Goal: Task Accomplishment & Management: Complete application form

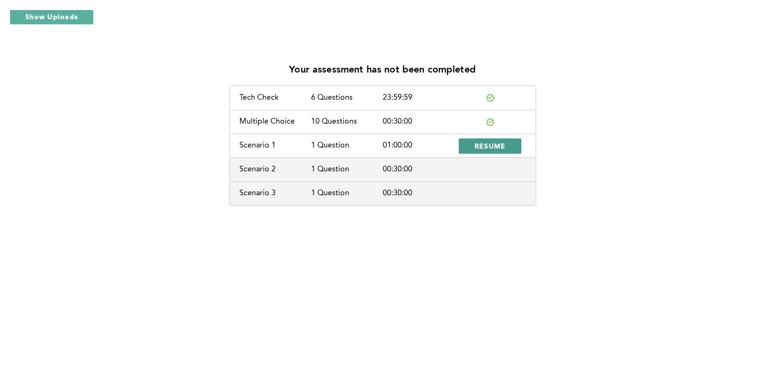
click at [479, 148] on span "RESUME" at bounding box center [490, 145] width 32 height 9
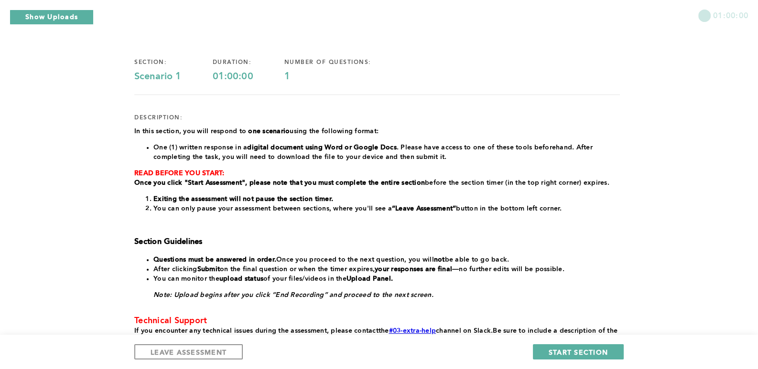
scroll to position [31, 0]
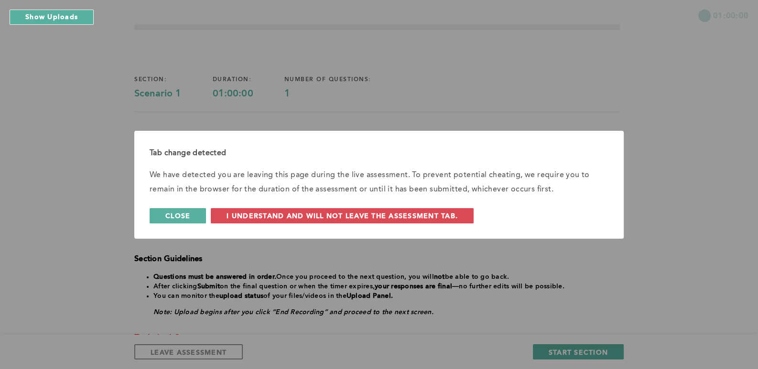
click at [206, 212] on button "Close" at bounding box center [178, 215] width 56 height 15
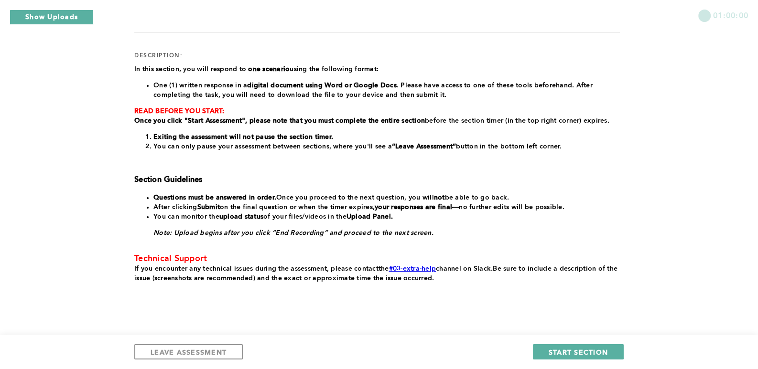
scroll to position [127, 0]
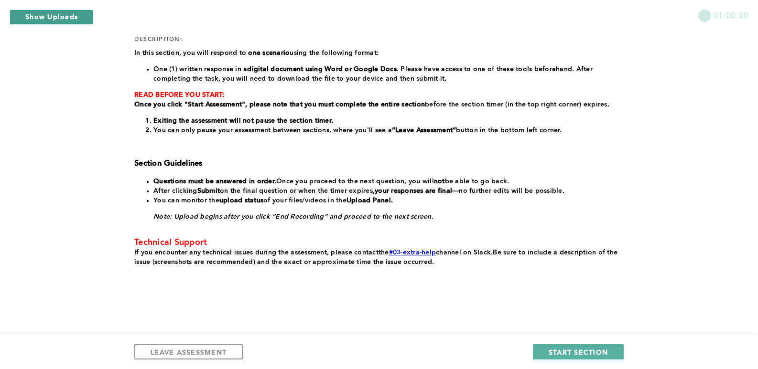
click at [48, 11] on button "Show Uploads" at bounding box center [52, 17] width 84 height 15
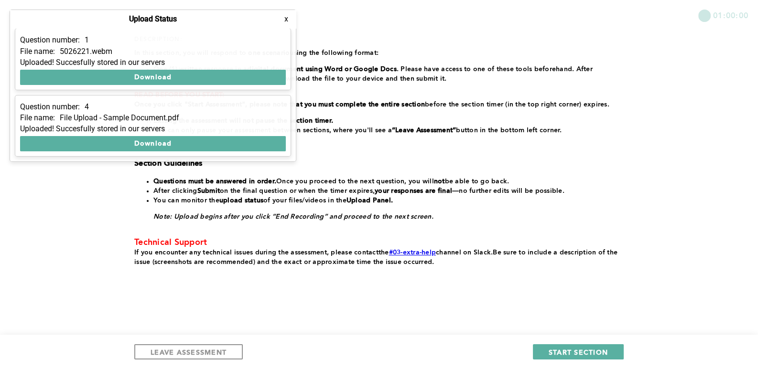
click at [451, 18] on div "01:00:00" at bounding box center [379, 12] width 758 height 24
click at [283, 19] on button "x" at bounding box center [286, 19] width 10 height 10
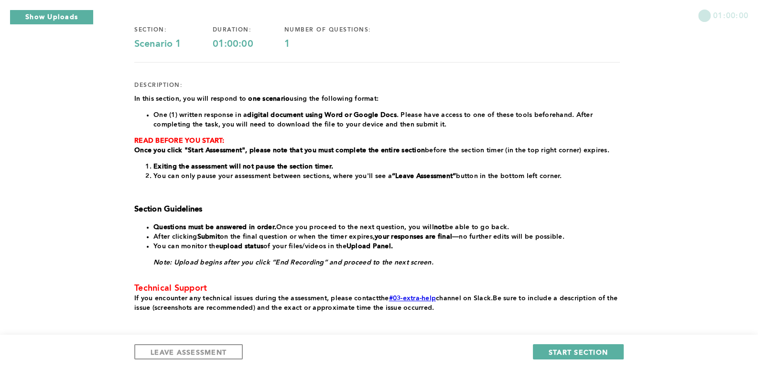
scroll to position [0, 0]
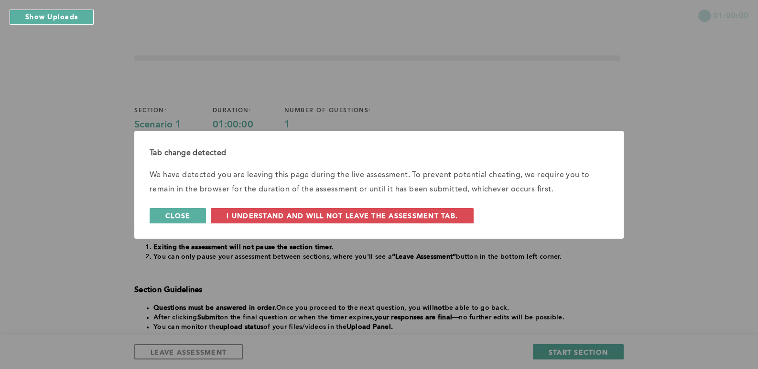
click at [190, 217] on span "Close" at bounding box center [177, 215] width 25 height 9
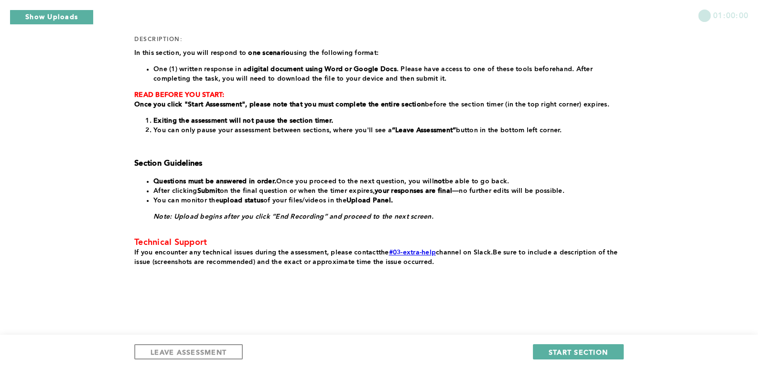
scroll to position [127, 0]
click at [595, 347] on button "START SECTION" at bounding box center [578, 351] width 91 height 15
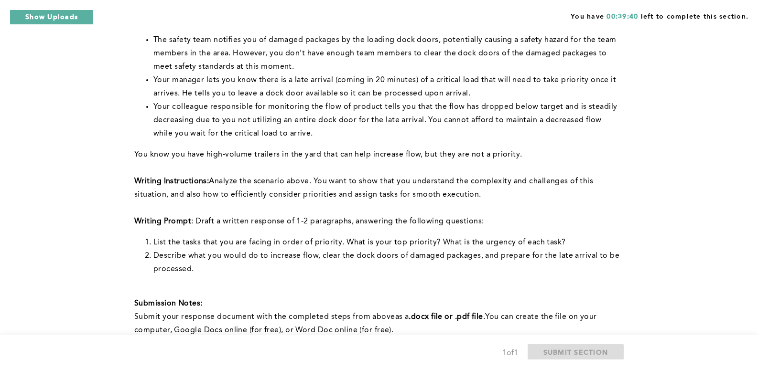
scroll to position [191, 0]
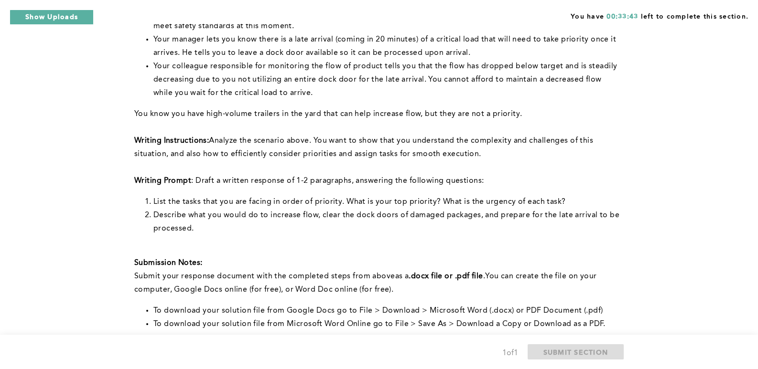
click at [100, 252] on div "You have 00:33:43 left to complete this section. Q1 Context: You are the Lead O…" at bounding box center [379, 173] width 758 height 729
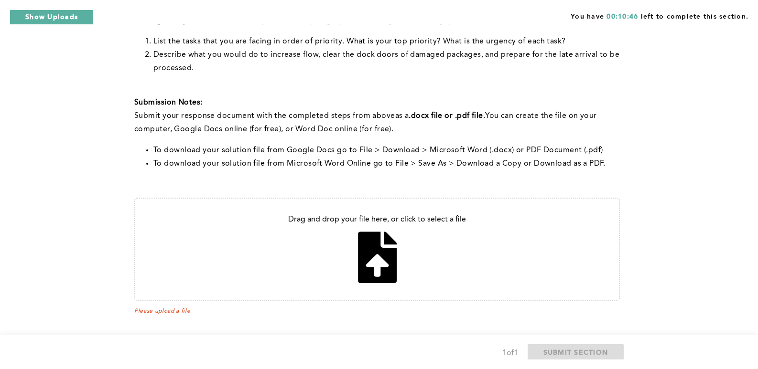
scroll to position [358, 0]
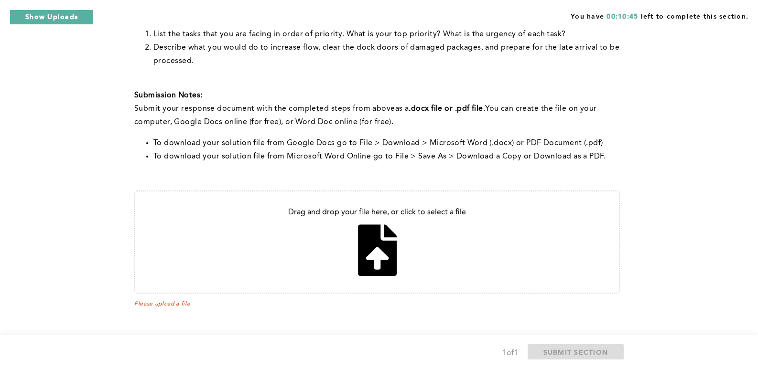
click at [412, 208] on input "file" at bounding box center [376, 242] width 483 height 101
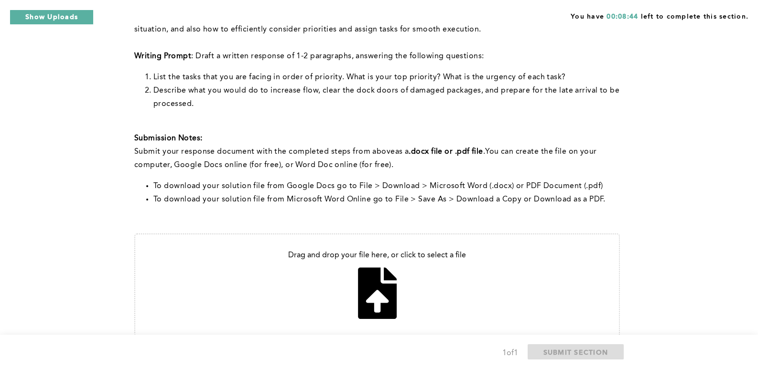
scroll to position [334, 0]
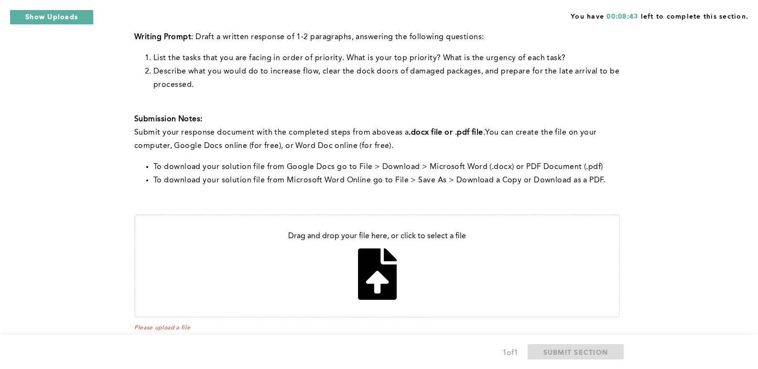
click at [400, 237] on input "file" at bounding box center [376, 265] width 483 height 101
type input "C:\fakepath\Operational management.pdf"
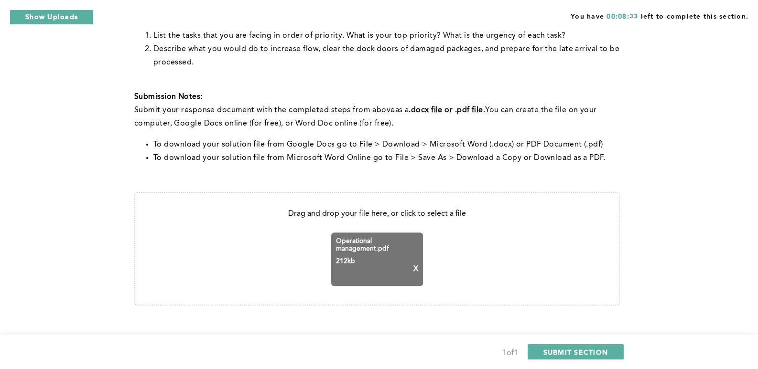
scroll to position [369, 0]
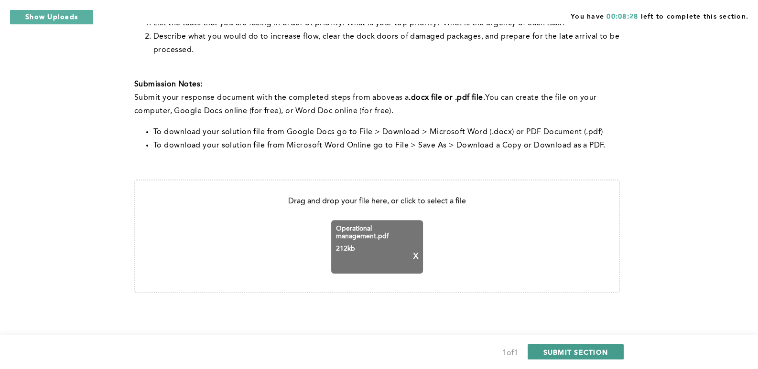
click at [590, 353] on span "SUBMIT SECTION" at bounding box center [575, 352] width 65 height 9
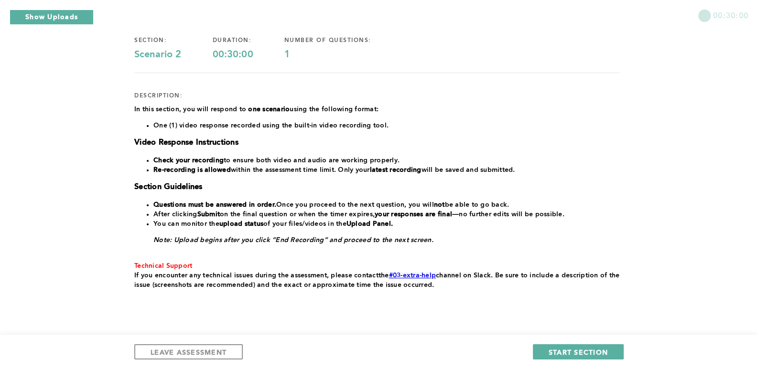
scroll to position [93, 0]
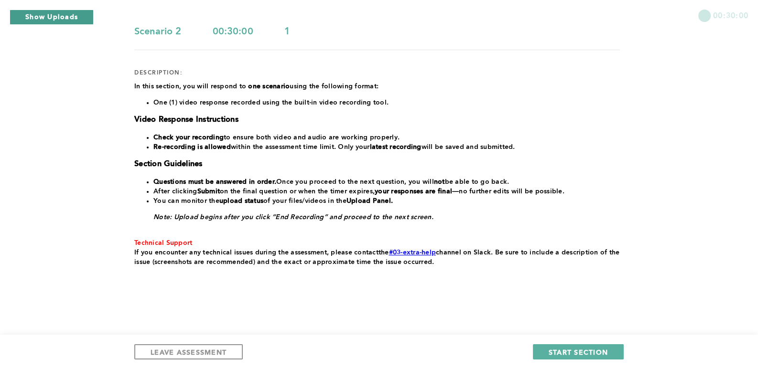
click at [84, 18] on button "Show Uploads" at bounding box center [52, 17] width 84 height 15
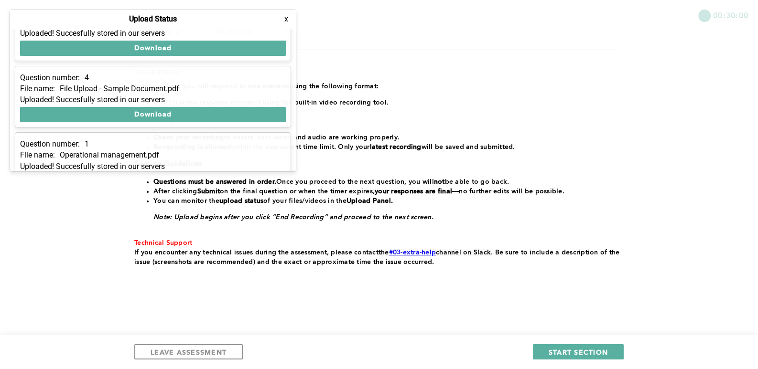
scroll to position [55, 0]
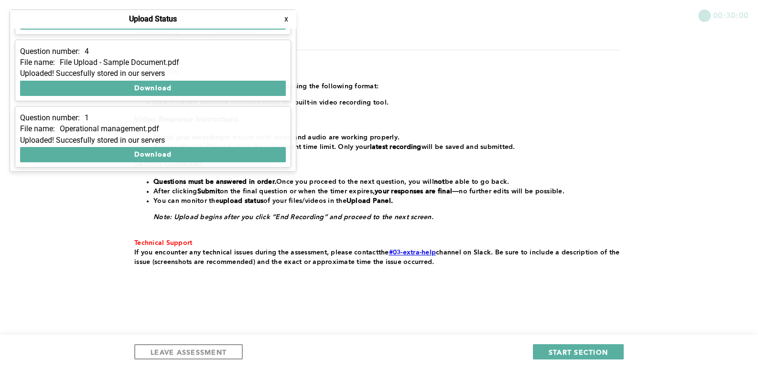
click at [625, 97] on div "00:30:00 section: Scenario 2 duration: 00:30:00 number of questions: 1 descript…" at bounding box center [379, 138] width 758 height 463
click at [286, 19] on button "x" at bounding box center [286, 19] width 10 height 10
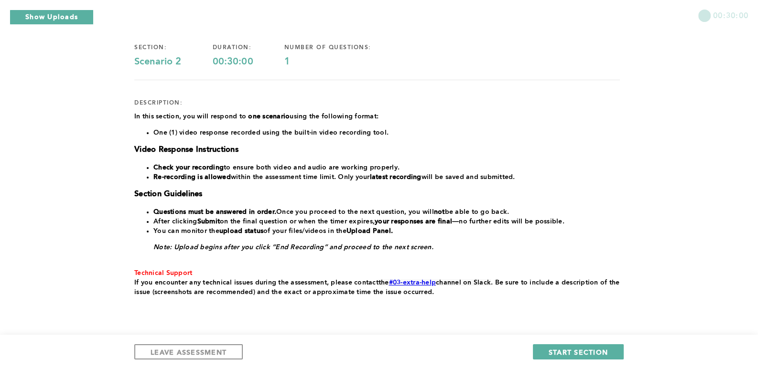
scroll to position [93, 0]
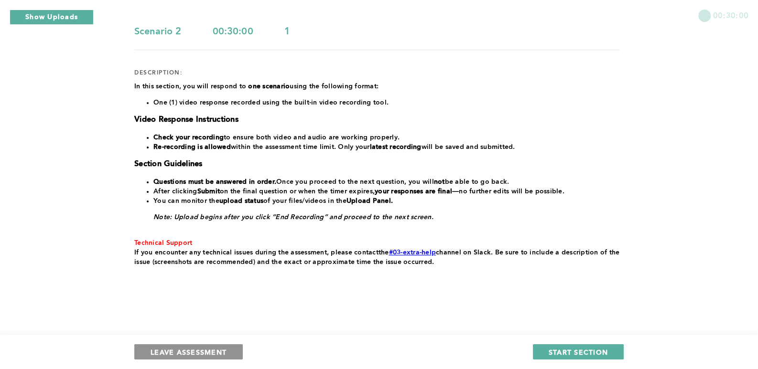
click at [202, 355] on span "LEAVE ASSESSMENT" at bounding box center [188, 352] width 76 height 9
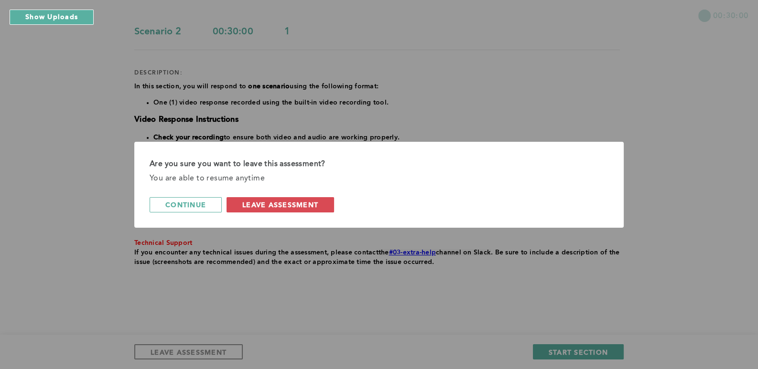
click at [298, 203] on span "leave assessment" at bounding box center [280, 204] width 76 height 9
